Goal: Task Accomplishment & Management: Use online tool/utility

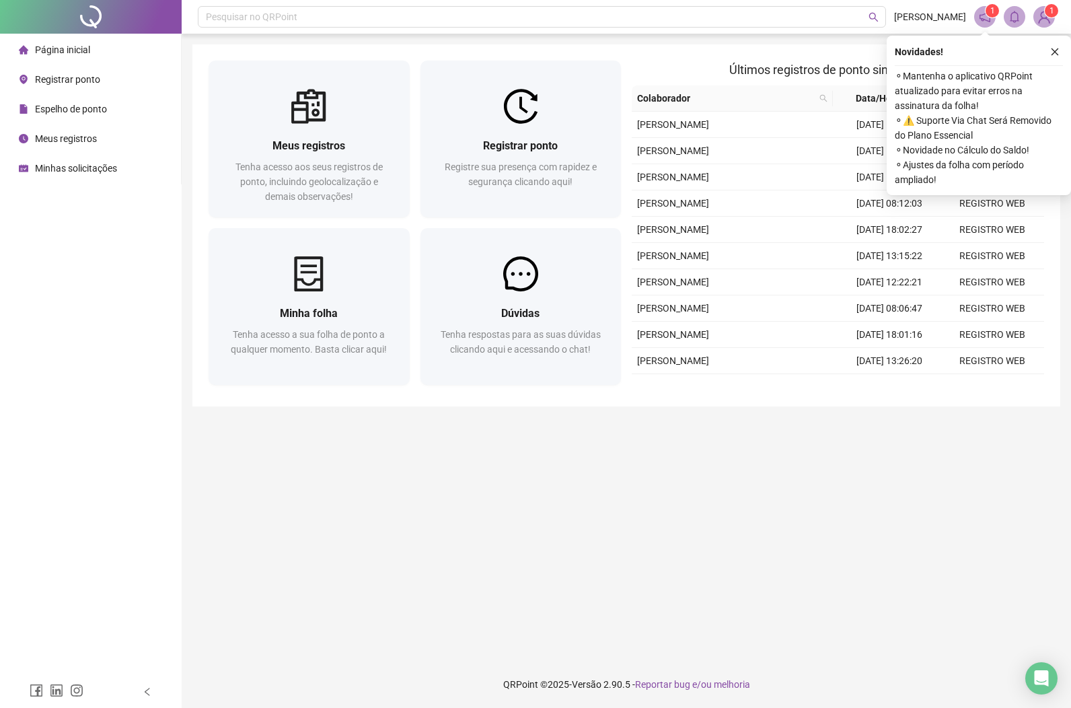
click at [59, 75] on span "Registrar ponto" at bounding box center [67, 79] width 65 height 11
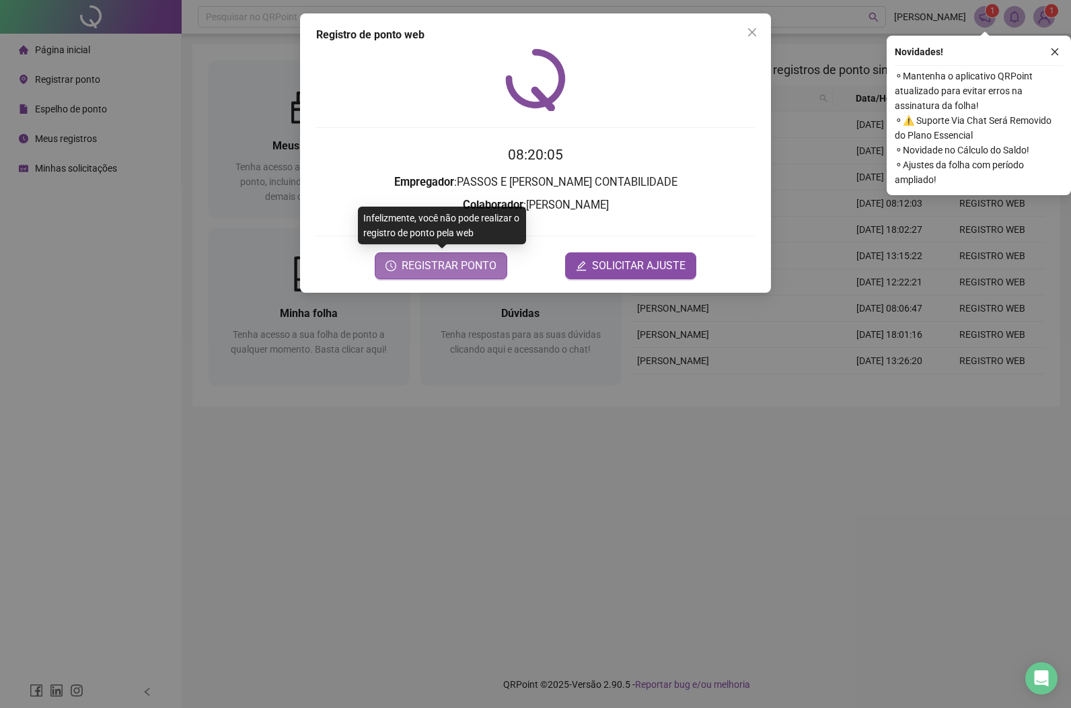
click at [462, 271] on span "REGISTRAR PONTO" at bounding box center [449, 266] width 95 height 16
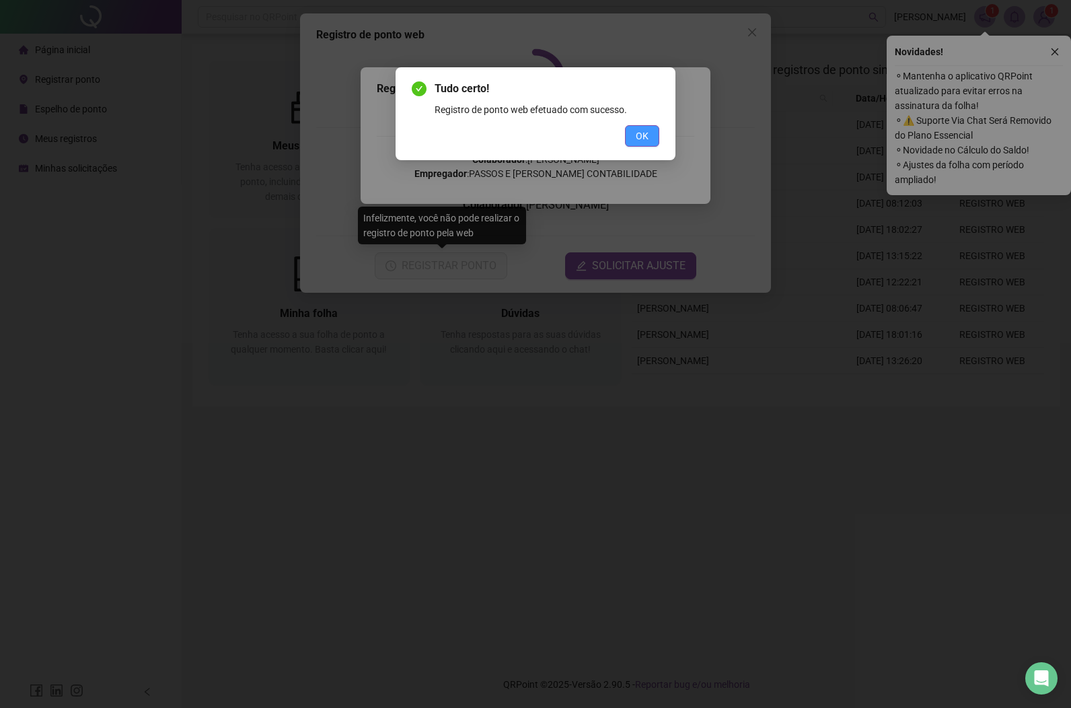
click at [643, 141] on span "OK" at bounding box center [642, 136] width 13 height 15
